Goal: Task Accomplishment & Management: Use online tool/utility

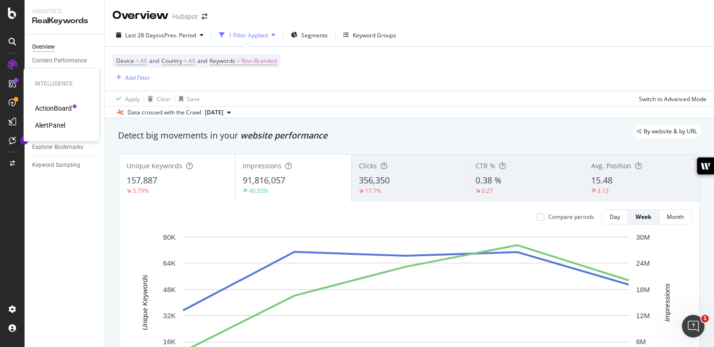
scroll to position [55, 0]
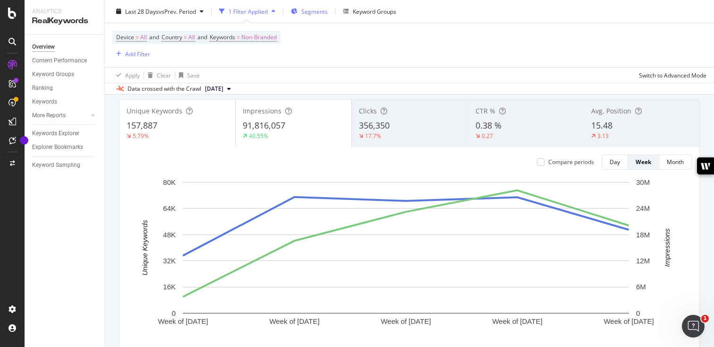
click at [303, 12] on span "Segments" at bounding box center [314, 11] width 26 height 8
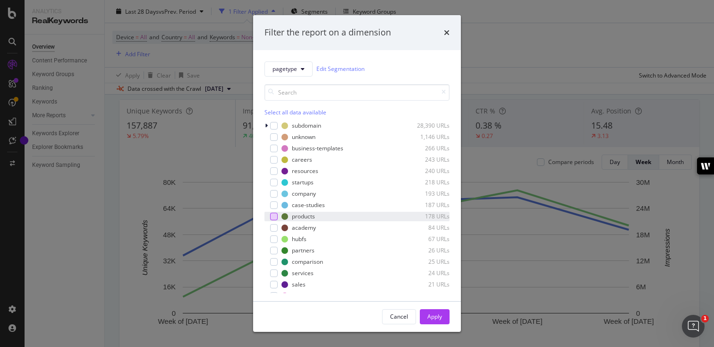
click at [272, 218] on div "modal" at bounding box center [274, 216] width 8 height 8
click at [428, 316] on div "Apply" at bounding box center [434, 316] width 15 height 8
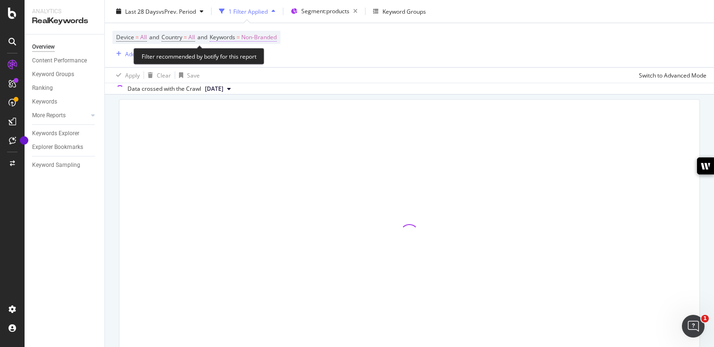
click at [263, 34] on span "Non-Branded" at bounding box center [258, 37] width 35 height 13
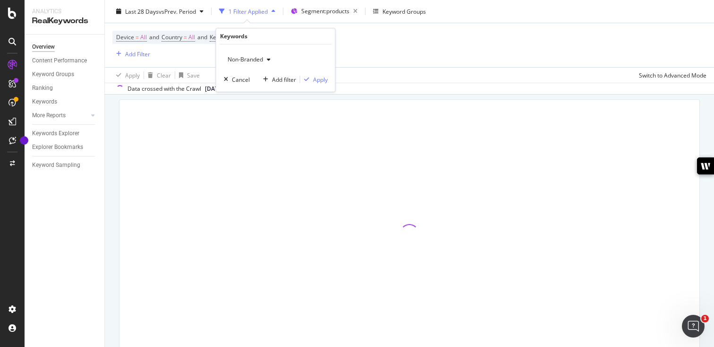
click at [262, 60] on span "Non-Branded" at bounding box center [243, 59] width 39 height 8
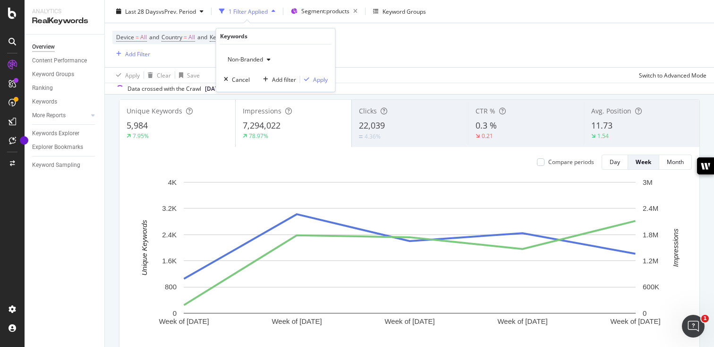
click at [486, 55] on div "Device = All and Country = All and Keywords = Non-Branded Add Filter" at bounding box center [409, 45] width 594 height 44
